Goal: Information Seeking & Learning: Understand process/instructions

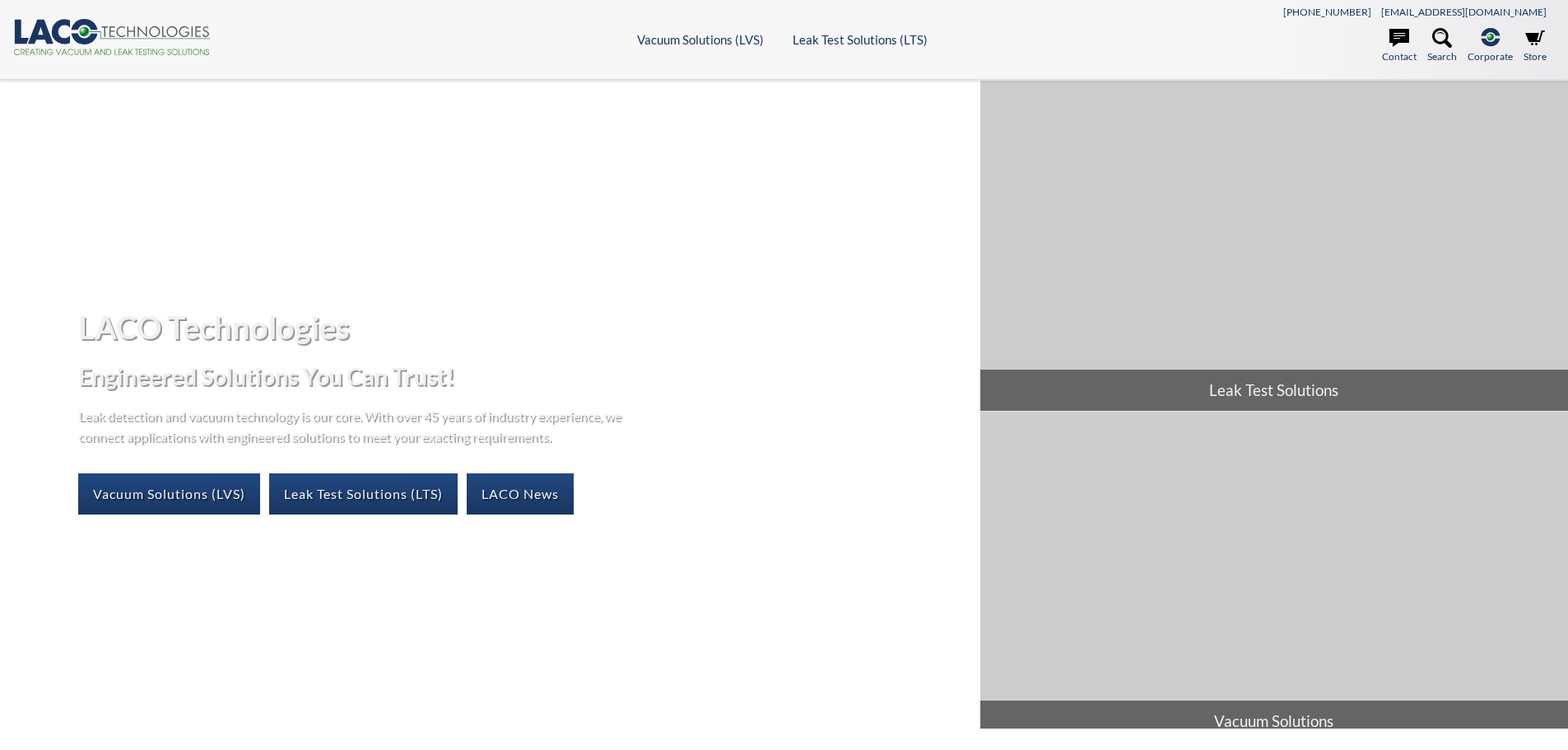
select select "Language Translate Widget"
drag, startPoint x: 1388, startPoint y: 11, endPoint x: 1456, endPoint y: 9, distance: 68.0
click at [1456, 9] on div "801-486-1004 info@lacotech.com" at bounding box center [1362, 11] width 385 height 18
copy span "[PHONE_NUMBER]"
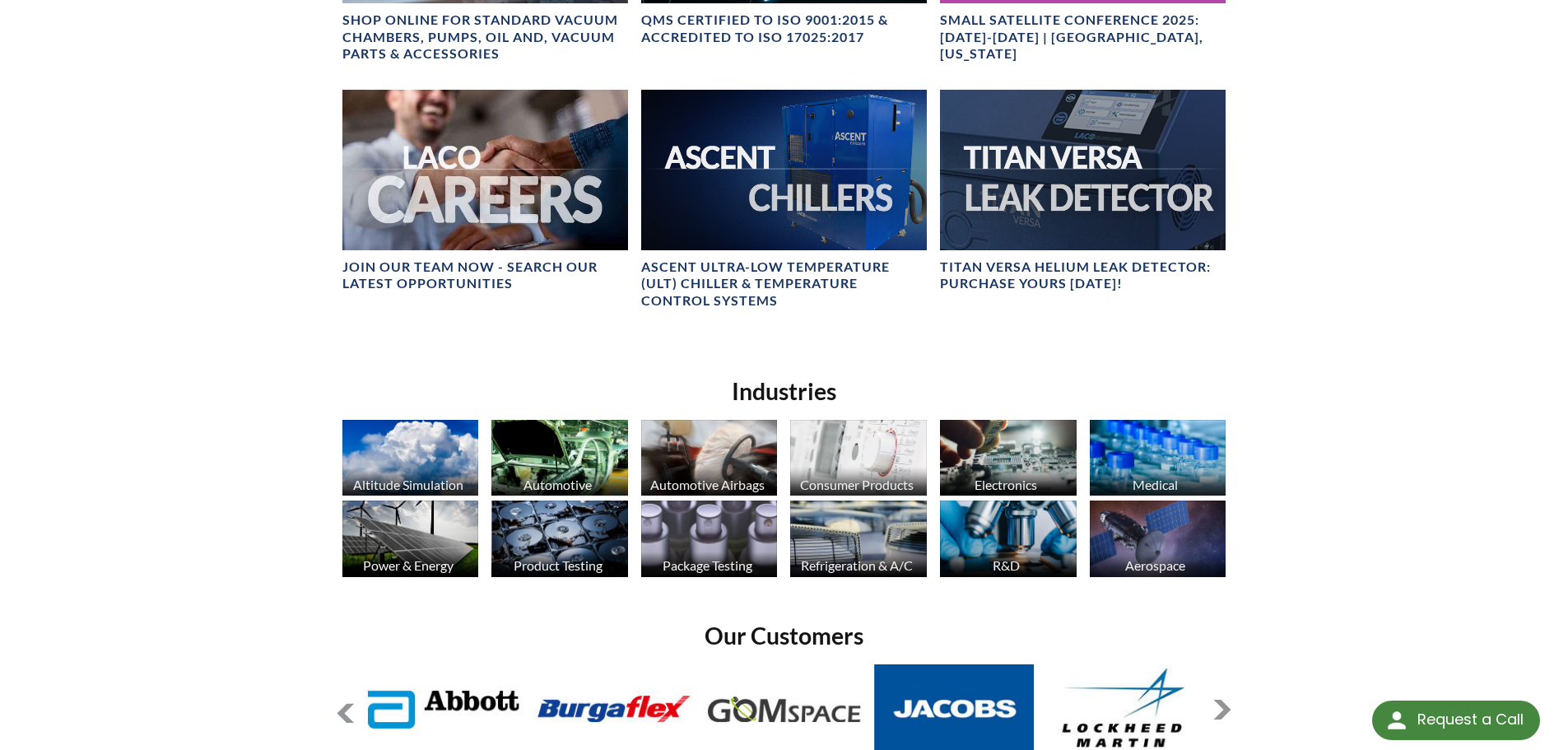
scroll to position [1342, 0]
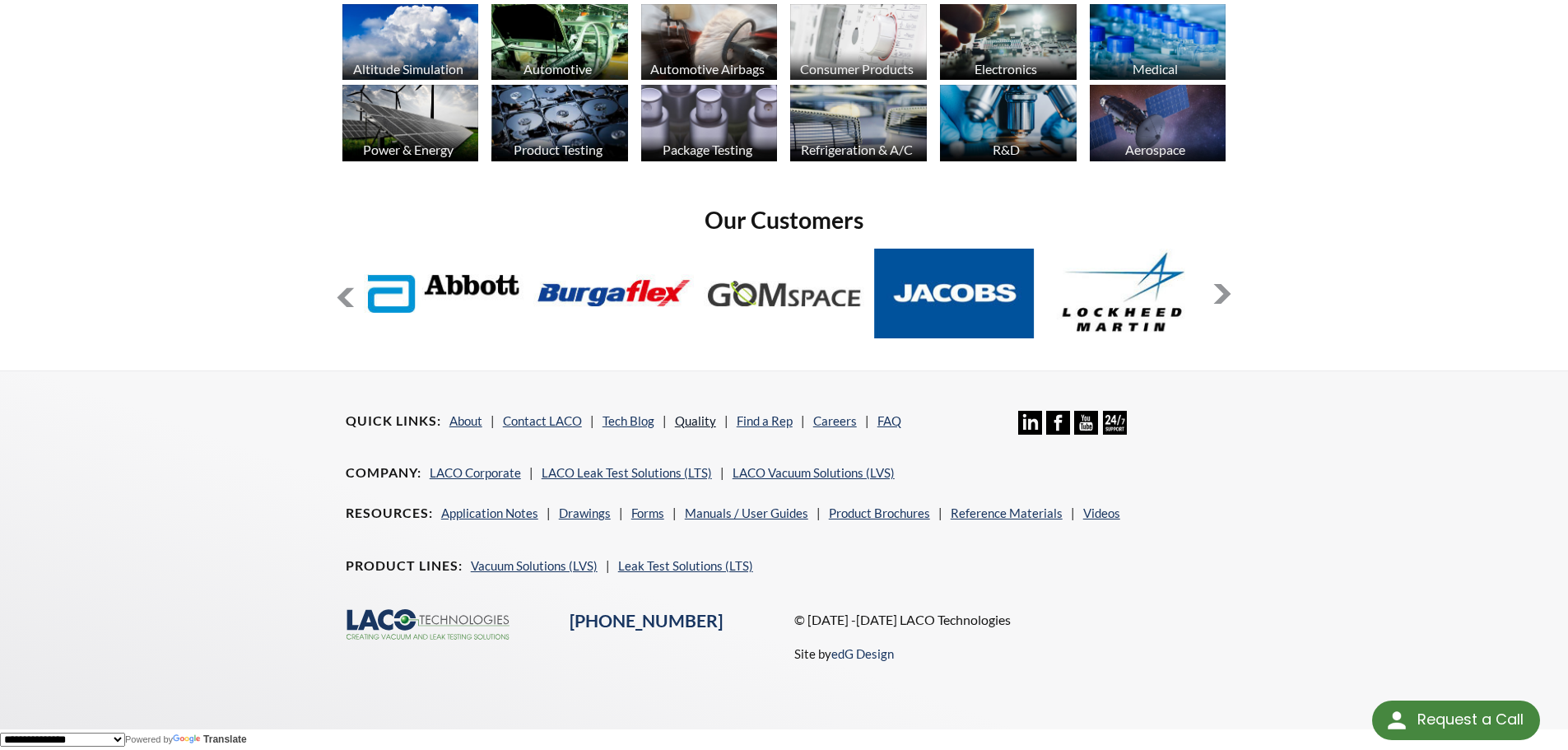
click at [693, 426] on link "Quality" at bounding box center [695, 421] width 41 height 15
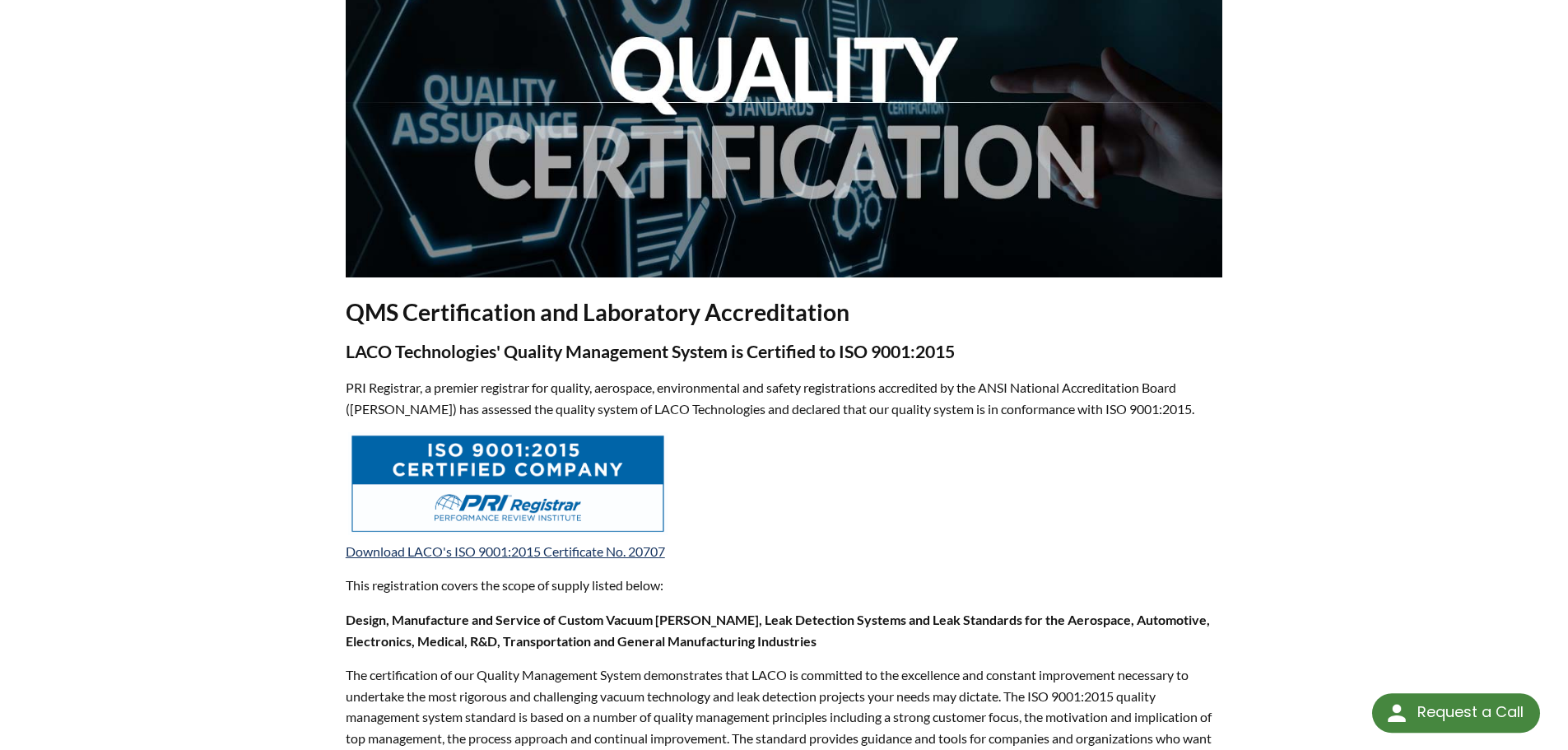
select select "Language Translate Widget"
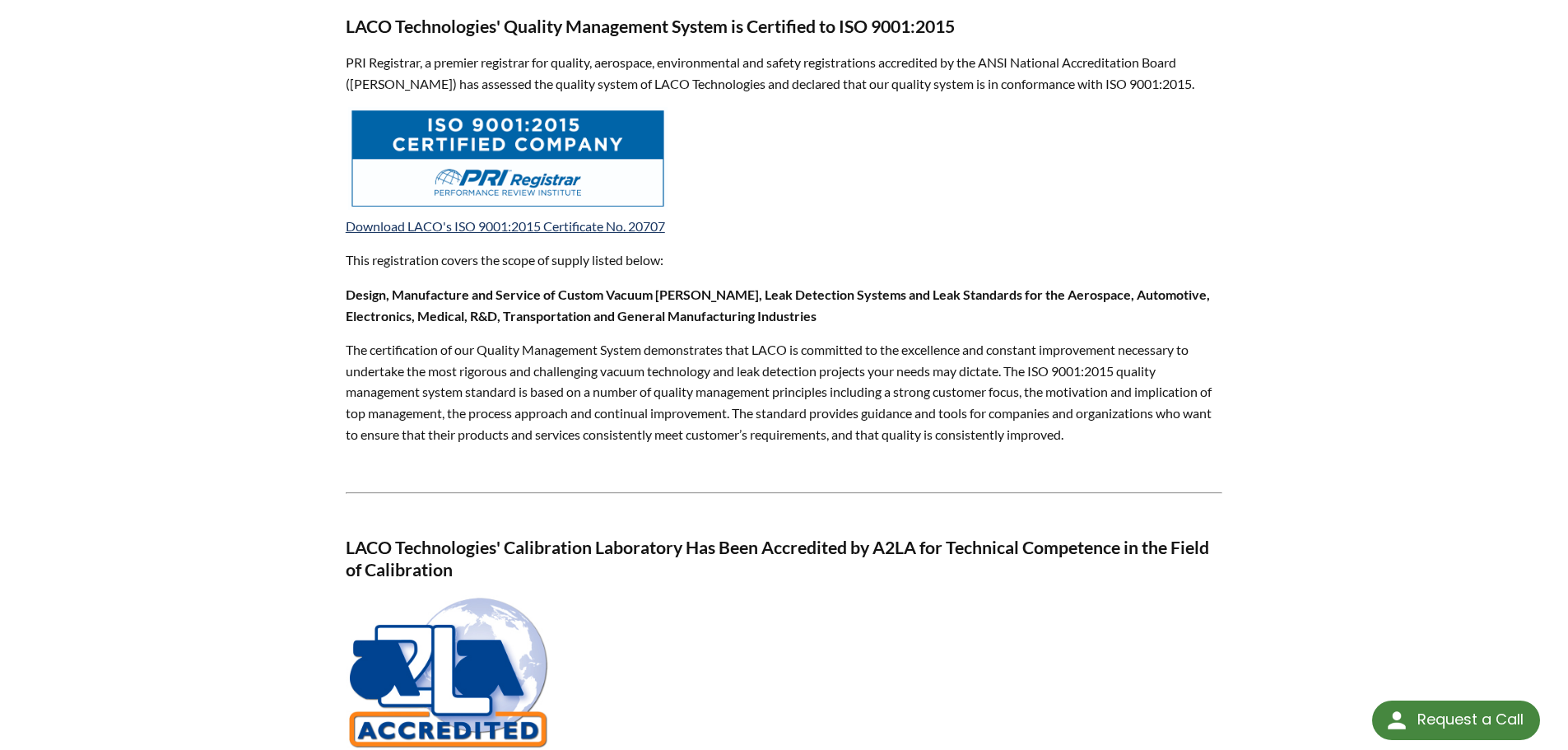
scroll to position [329, 0]
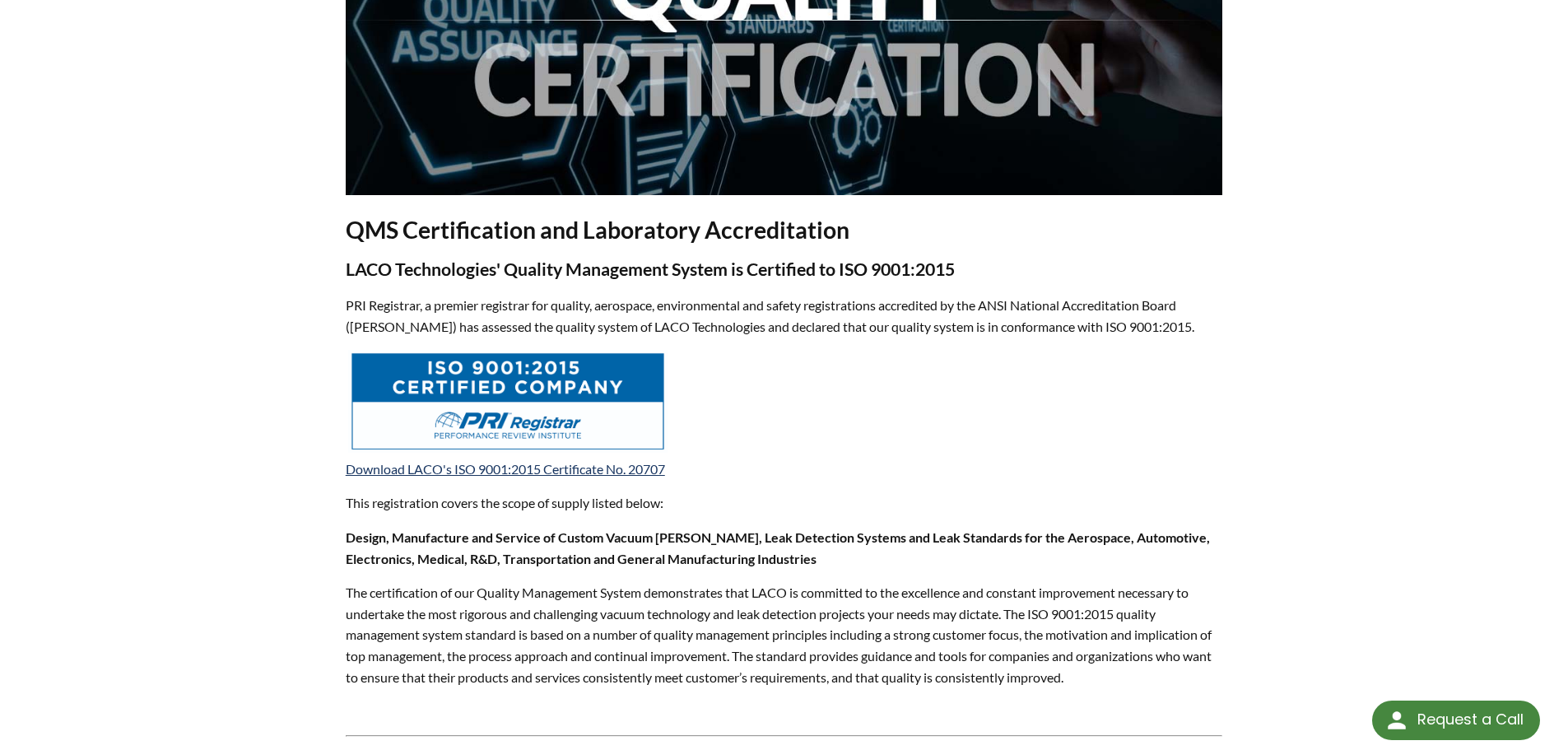
click at [481, 402] on img at bounding box center [508, 402] width 319 height 103
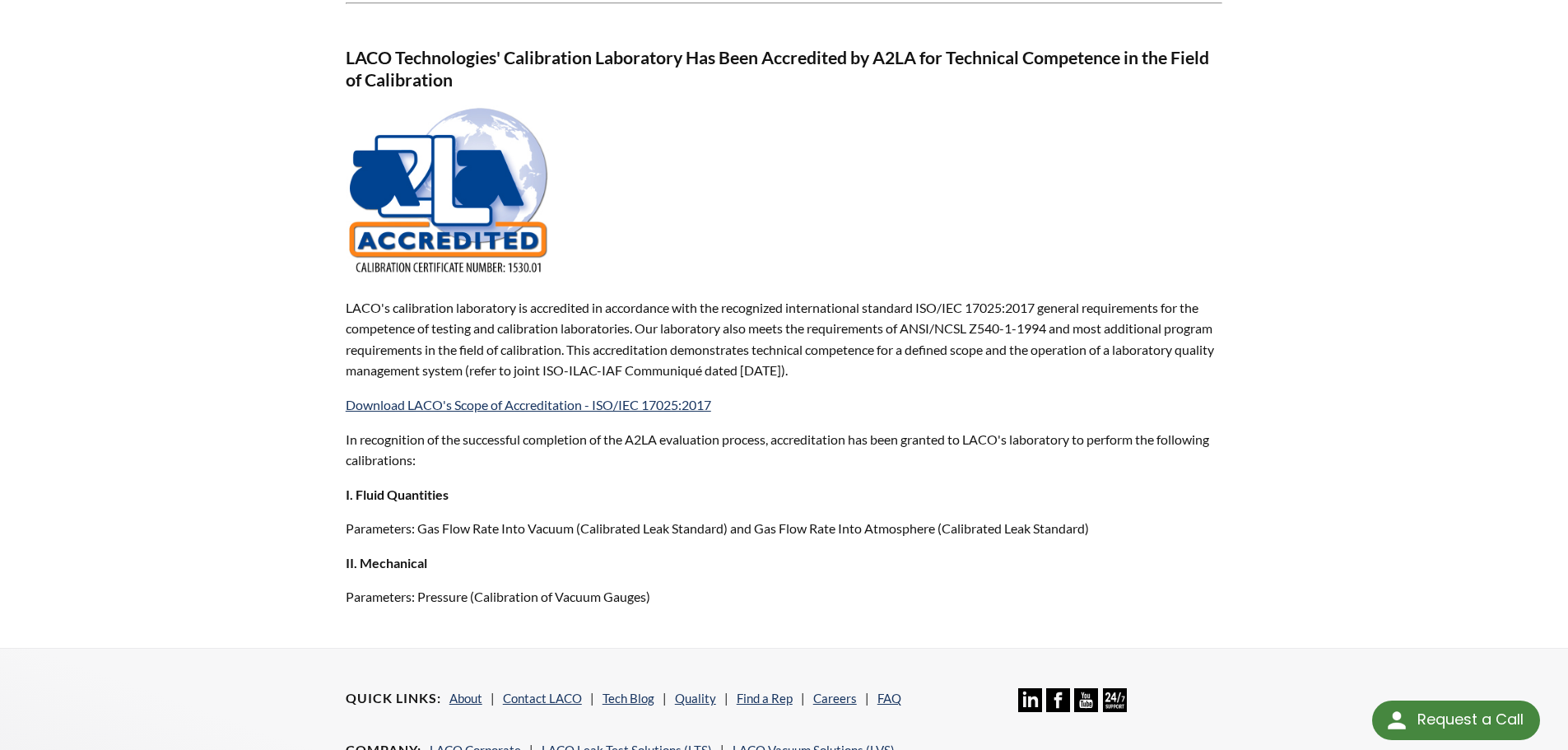
scroll to position [847, 0]
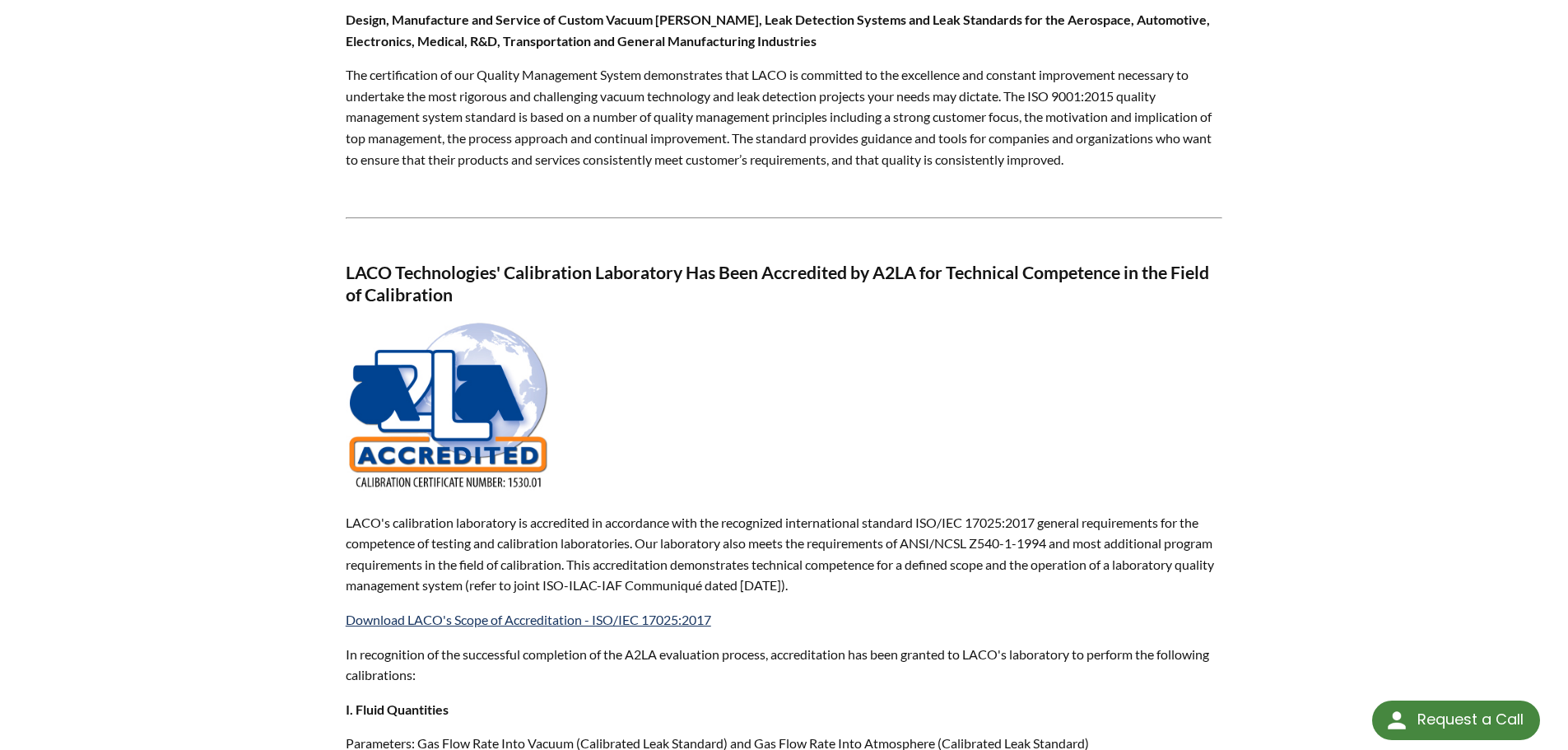
click at [465, 422] on img at bounding box center [448, 407] width 205 height 173
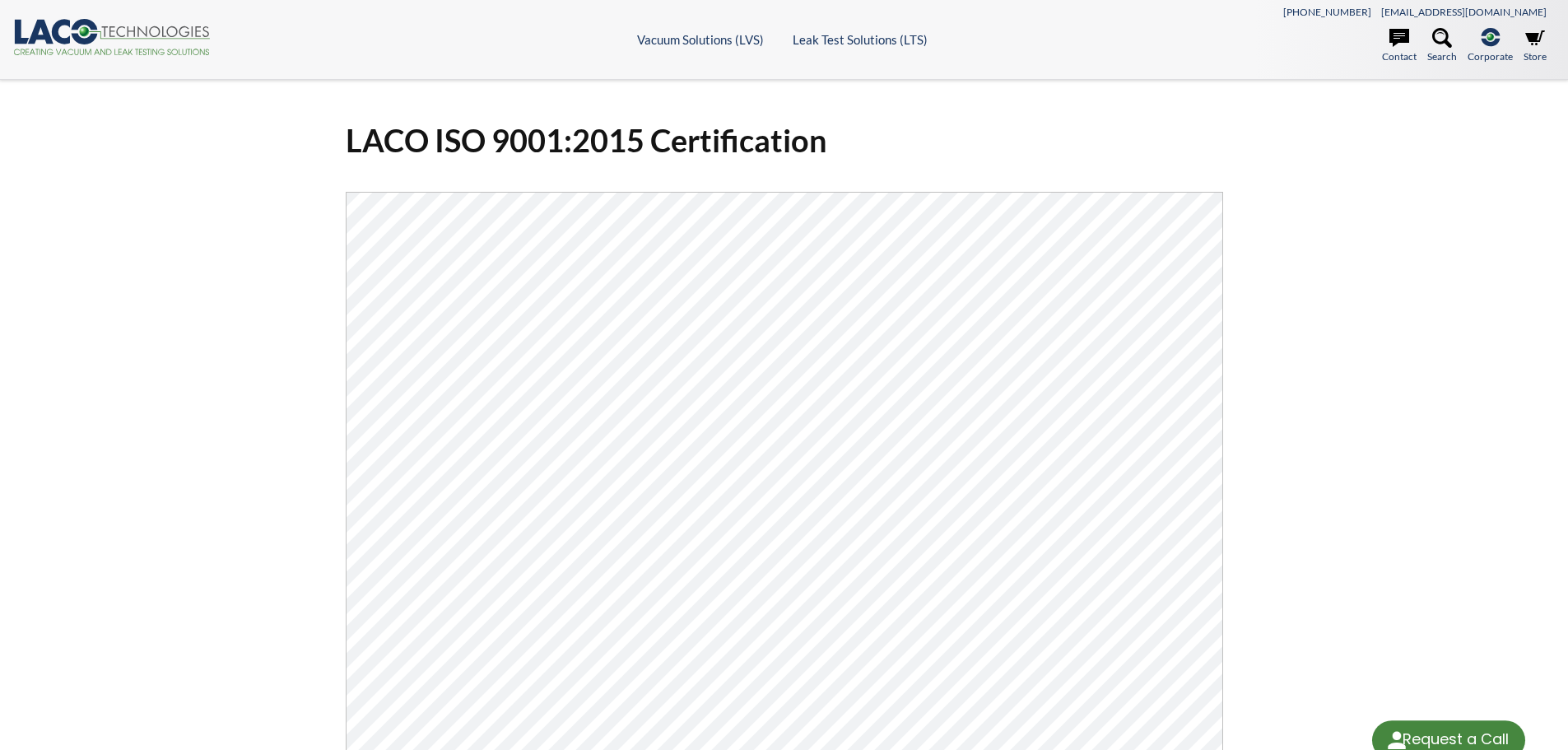
select select "Language Translate Widget"
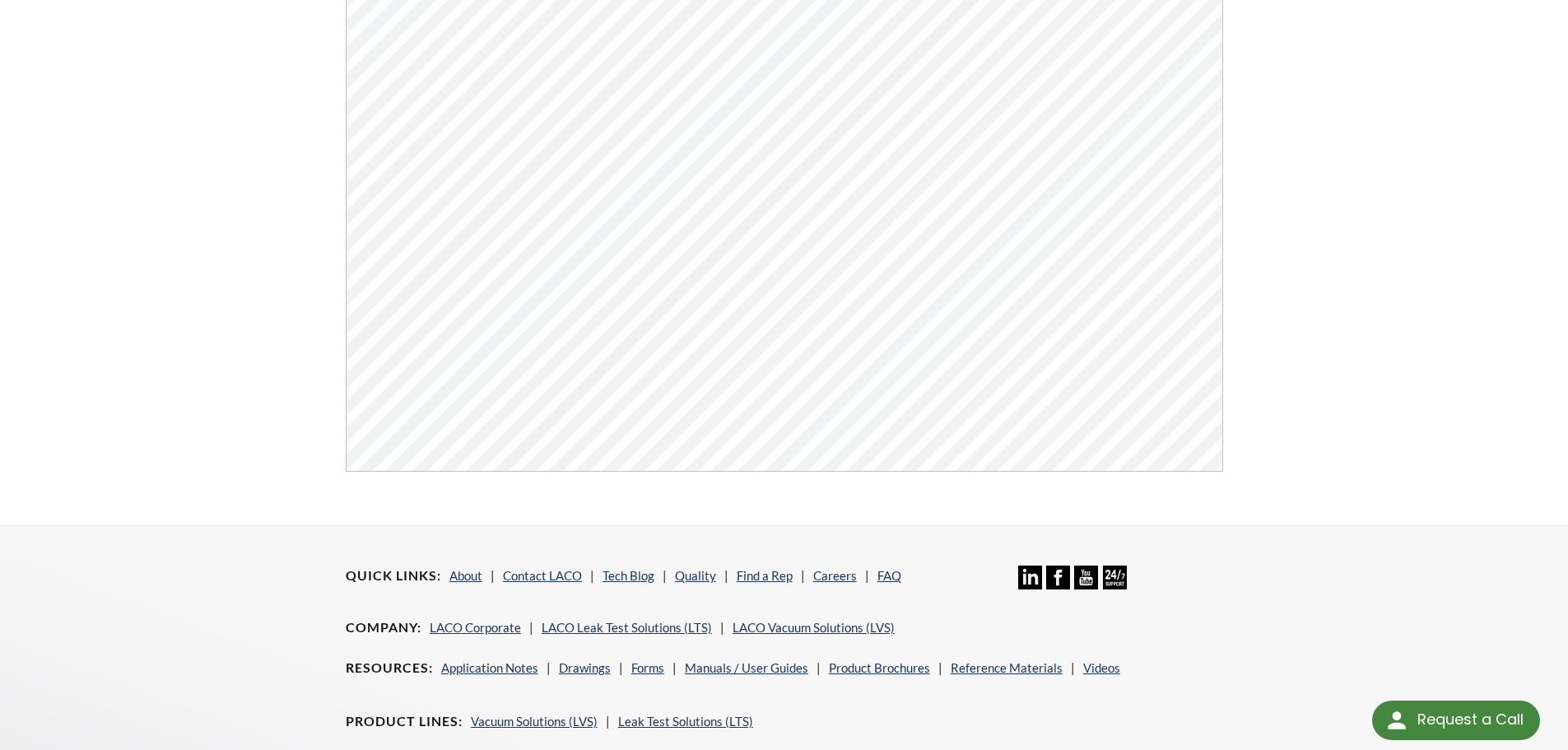
scroll to position [626, 0]
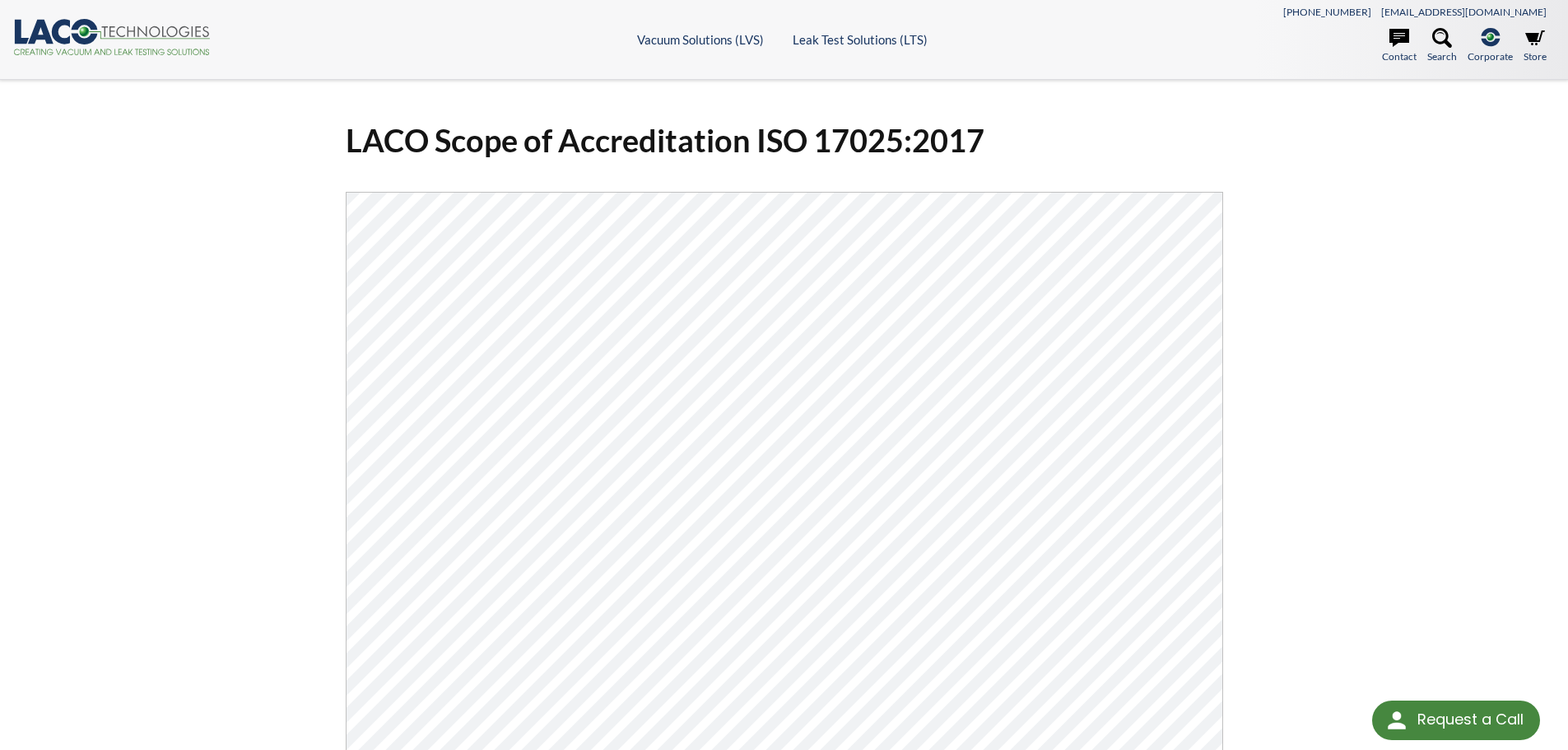
drag, startPoint x: 1211, startPoint y: 169, endPoint x: 1421, endPoint y: 371, distance: 291.4
click at [1438, 381] on div "LACO Scope of Accreditation ISO 17025:2017 Click Here To Download" at bounding box center [784, 537] width 1568 height 915
